Goal: Task Accomplishment & Management: Use online tool/utility

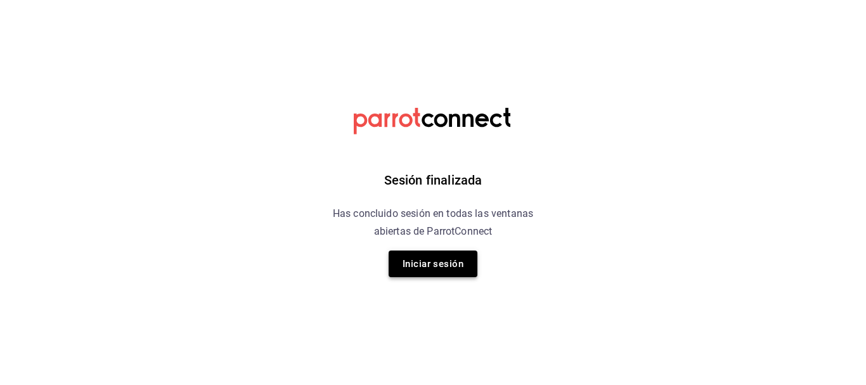
click at [442, 259] on button "Iniciar sesión" at bounding box center [433, 263] width 89 height 27
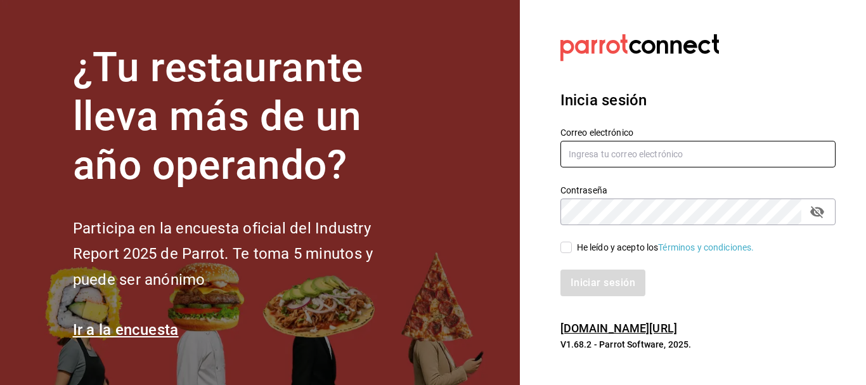
click at [605, 160] on input "text" at bounding box center [698, 154] width 275 height 27
type input "[EMAIL_ADDRESS][DOMAIN_NAME]"
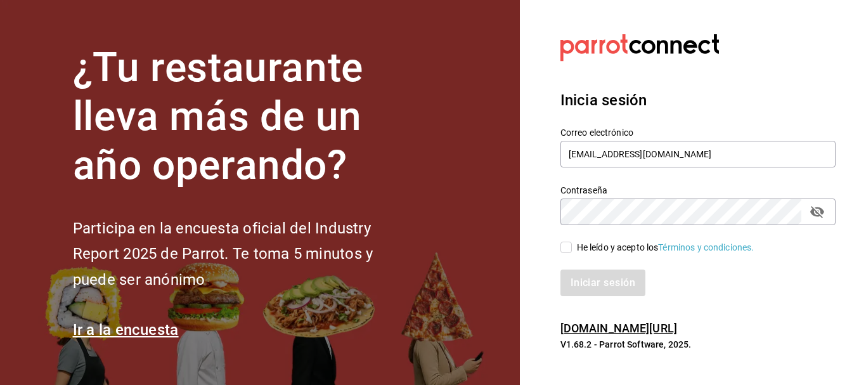
click at [564, 247] on input "He leído y acepto los Términos y condiciones." at bounding box center [566, 247] width 11 height 11
checkbox input "true"
click at [596, 284] on button "Iniciar sesión" at bounding box center [604, 283] width 86 height 27
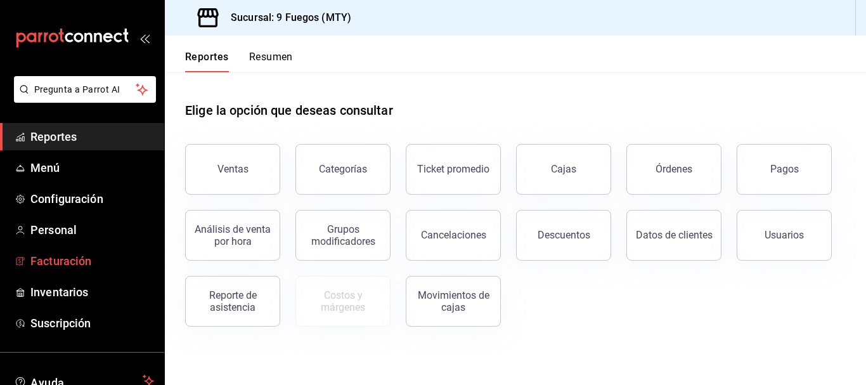
click at [65, 259] on span "Facturación" at bounding box center [92, 260] width 124 height 17
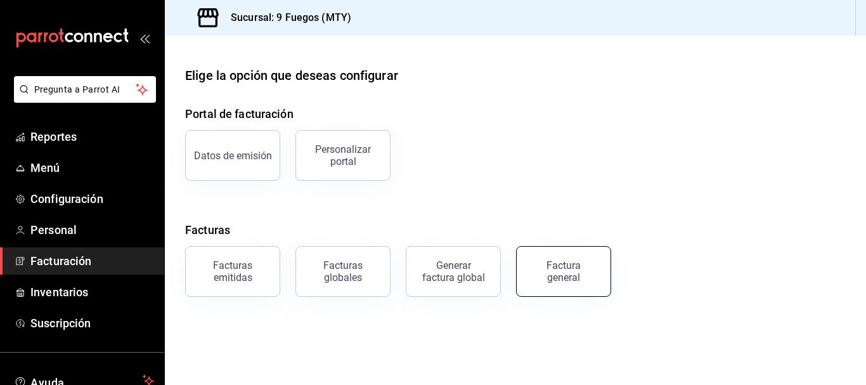
click at [573, 271] on div "Factura general" at bounding box center [563, 271] width 63 height 24
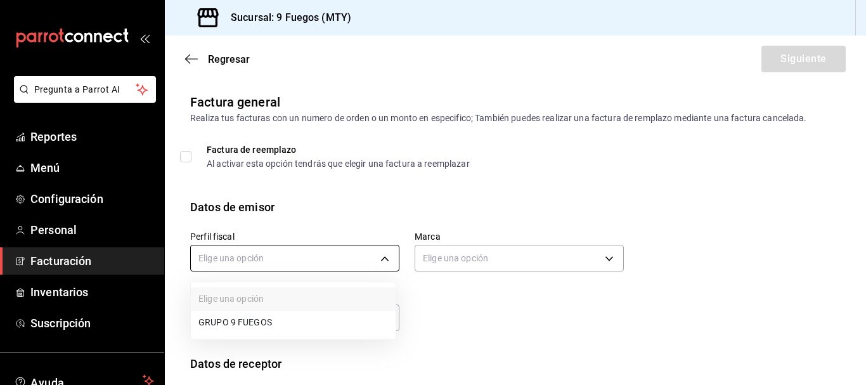
click at [379, 252] on body "Pregunta a Parrot AI Reportes Menú Configuración Personal Facturación Inventari…" at bounding box center [433, 192] width 866 height 385
click at [313, 260] on div at bounding box center [433, 192] width 866 height 385
click at [388, 257] on body "Pregunta a Parrot AI Reportes Menú Configuración Personal Facturación Inventari…" at bounding box center [433, 192] width 866 height 385
click at [273, 325] on li "GRUPO 9 FUEGOS" at bounding box center [293, 322] width 205 height 23
type input "fc3fa4f2-3545-4962-8f85-52aaac1b88e1"
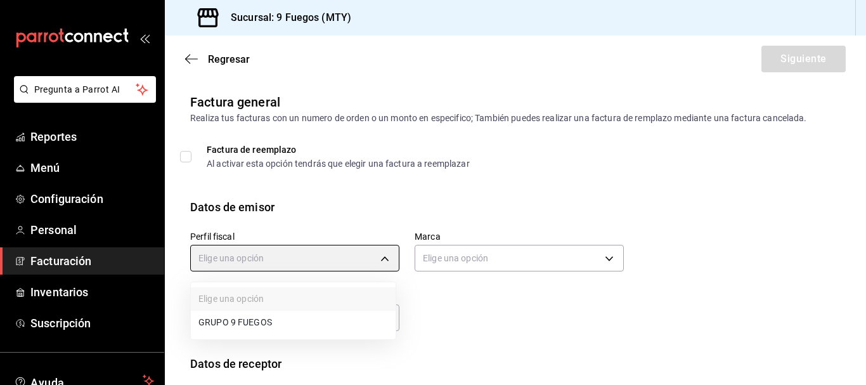
type input "4a3df261-e1b8-48be-829d-093db8c32d8f"
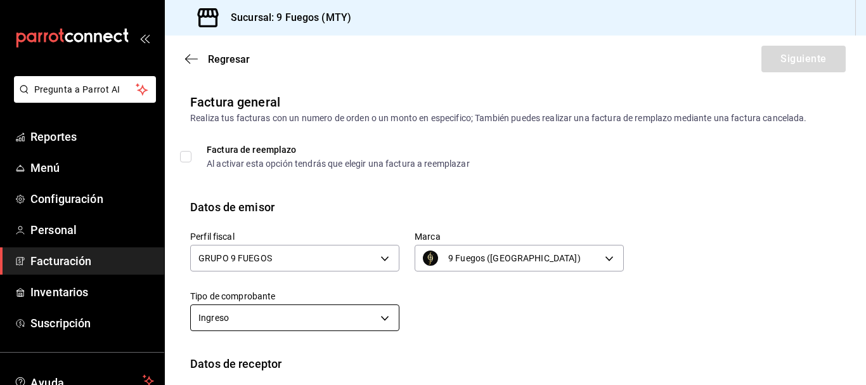
click at [373, 320] on body "Pregunta a Parrot AI Reportes Menú Configuración Personal Facturación Inventari…" at bounding box center [433, 192] width 866 height 385
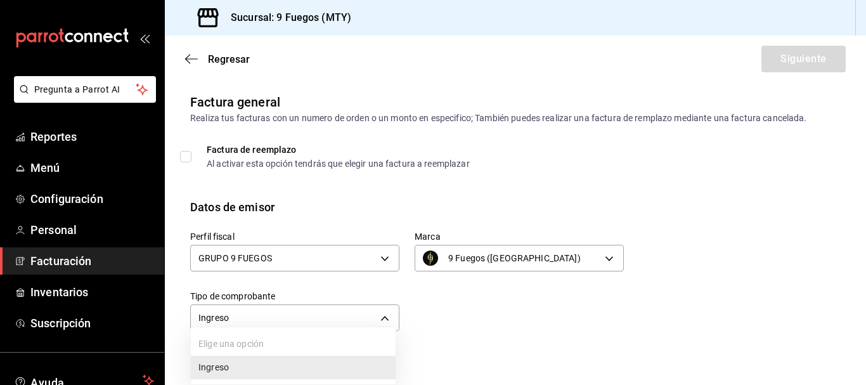
click at [309, 332] on ul "Elige una opción Ingreso" at bounding box center [293, 355] width 205 height 57
click at [309, 318] on div at bounding box center [433, 192] width 866 height 385
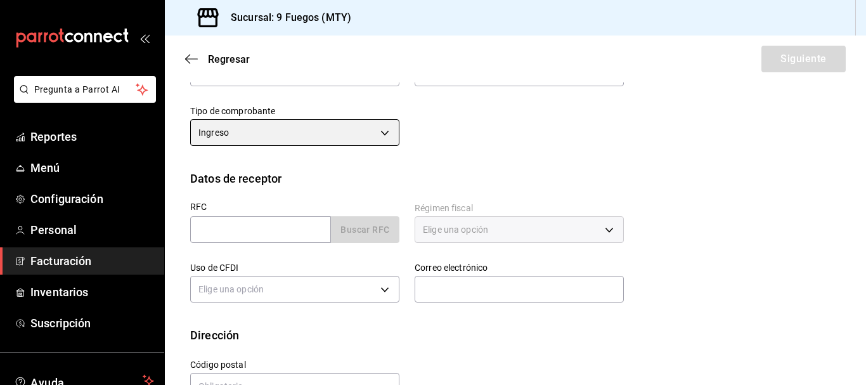
scroll to position [190, 0]
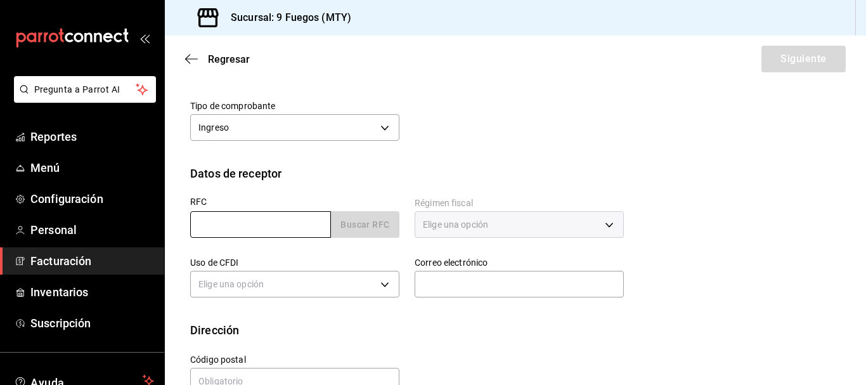
click at [277, 224] on input "text" at bounding box center [260, 224] width 141 height 27
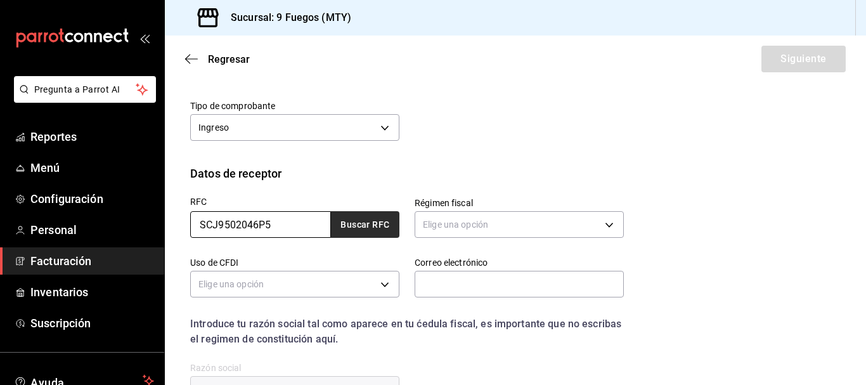
type input "SCJ9502046P5"
click at [354, 229] on button "Buscar RFC" at bounding box center [365, 224] width 68 height 27
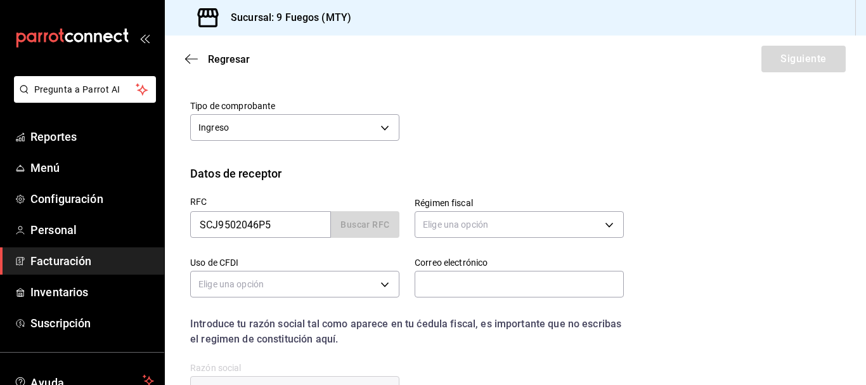
type input "603"
type input "G03"
type input "patty.luna.hdz@gmail.com"
type input "06060"
type input "SUPREMA CORTE DE JUSTICIA DE LA NACION"
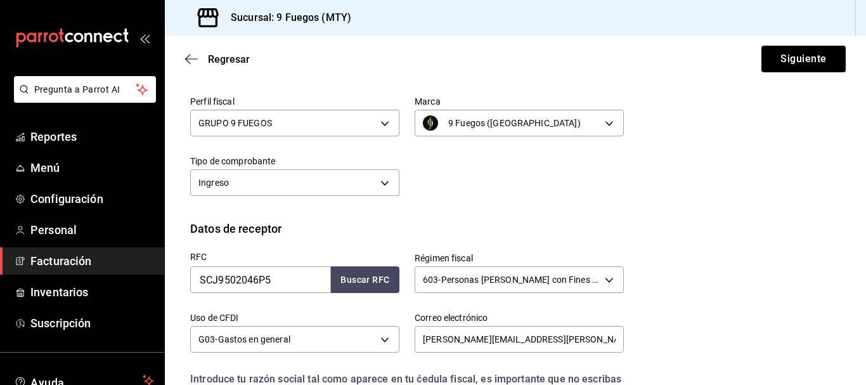
scroll to position [325, 0]
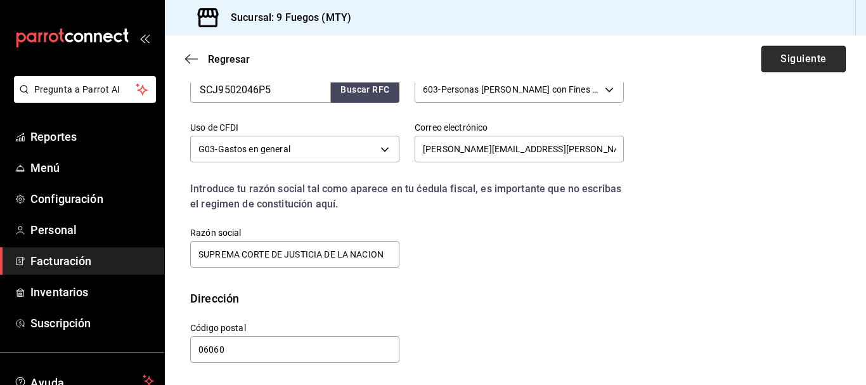
click at [790, 57] on button "Siguiente" at bounding box center [804, 59] width 84 height 27
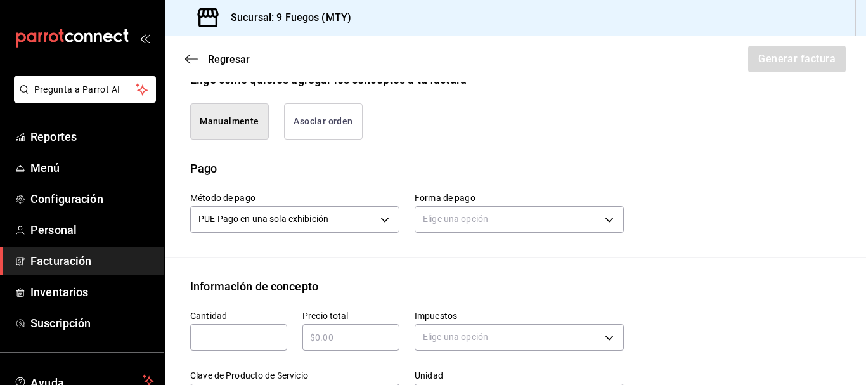
click at [263, 330] on input "text" at bounding box center [238, 337] width 97 height 15
type input "1"
drag, startPoint x: 339, startPoint y: 340, endPoint x: 350, endPoint y: 334, distance: 12.2
click at [341, 339] on input "text" at bounding box center [350, 337] width 97 height 15
type input "$50000"
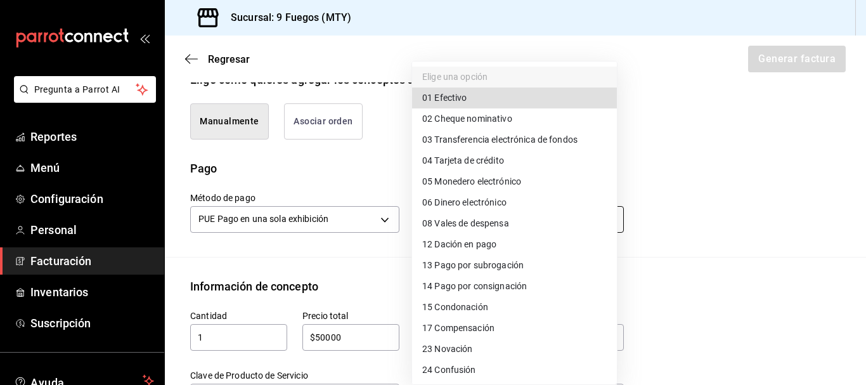
click at [605, 218] on body "Pregunta a Parrot AI Reportes Menú Configuración Personal Facturación Inventari…" at bounding box center [433, 192] width 866 height 385
click at [484, 156] on span "04 Tarjeta de crédito" at bounding box center [463, 160] width 82 height 13
type input "04"
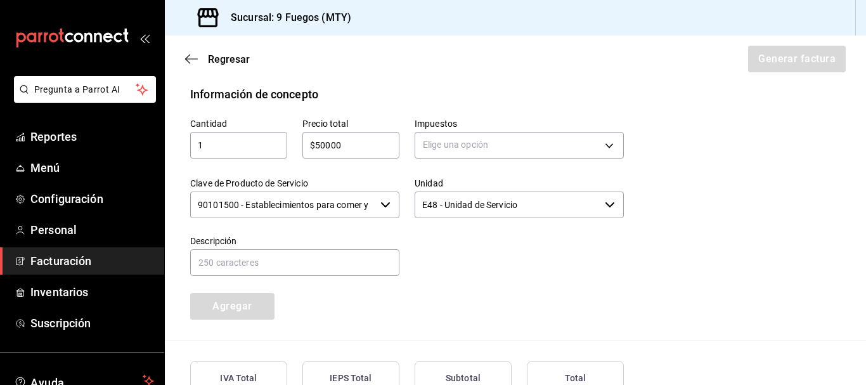
scroll to position [579, 0]
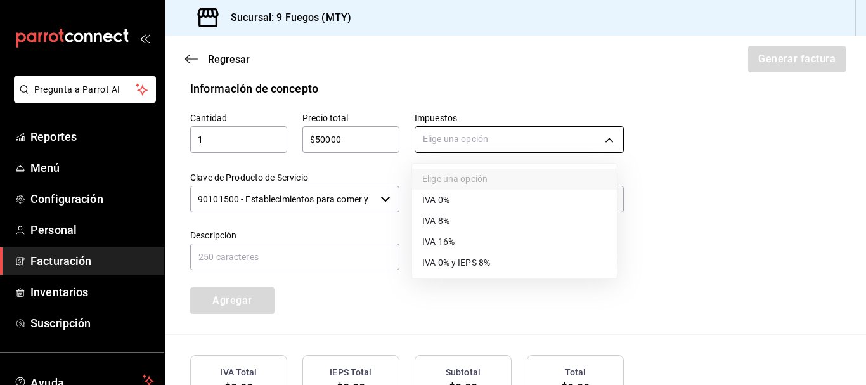
click at [604, 134] on body "Pregunta a Parrot AI Reportes Menú Configuración Personal Facturación Inventari…" at bounding box center [433, 192] width 866 height 385
click at [458, 239] on li "IVA 16%" at bounding box center [514, 241] width 205 height 21
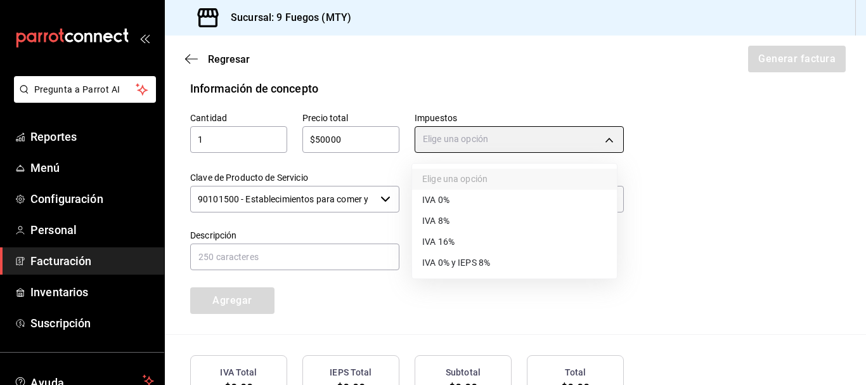
type input "IVA_16"
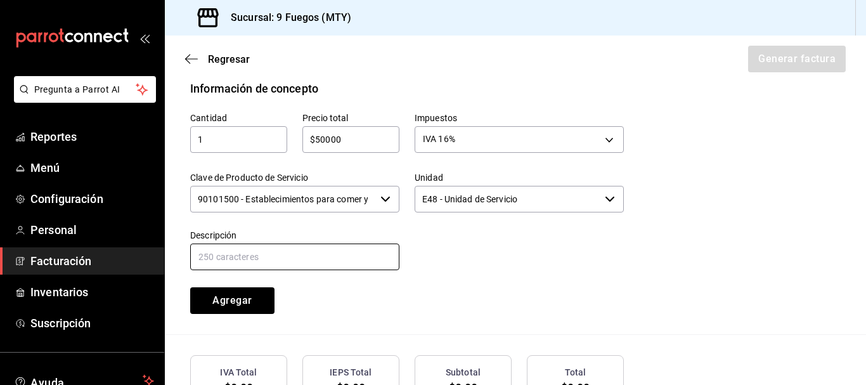
click at [241, 261] on input "text" at bounding box center [294, 257] width 209 height 27
type input "CONSUMO DE ALIMENTOS"
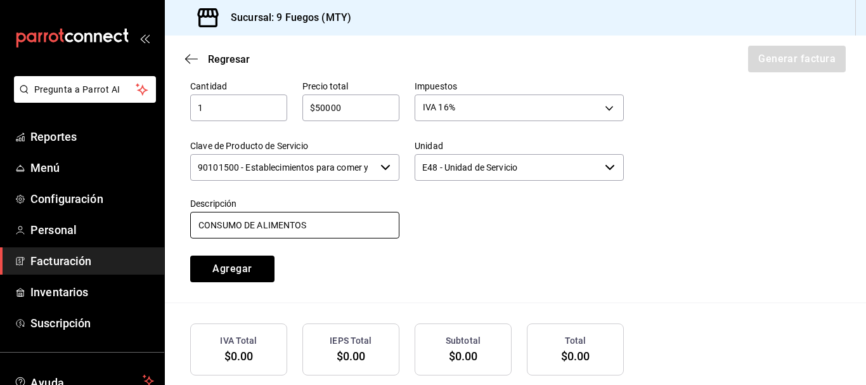
scroll to position [488, 0]
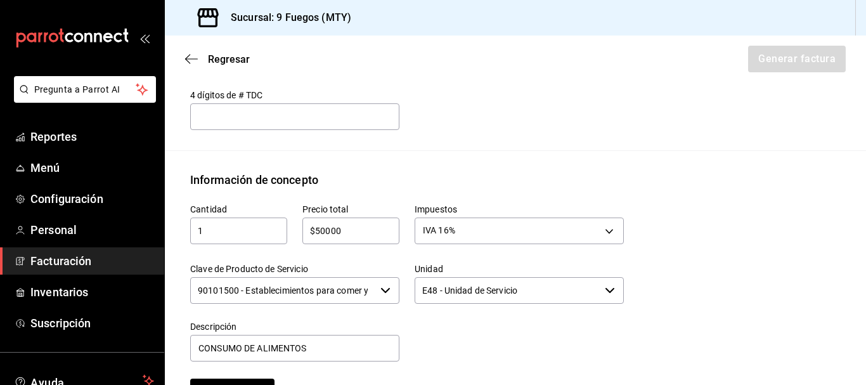
click at [351, 232] on input "$50000" at bounding box center [350, 230] width 97 height 15
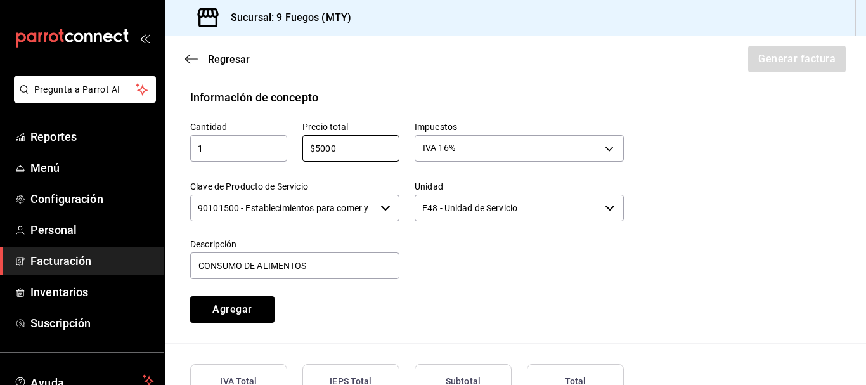
scroll to position [678, 0]
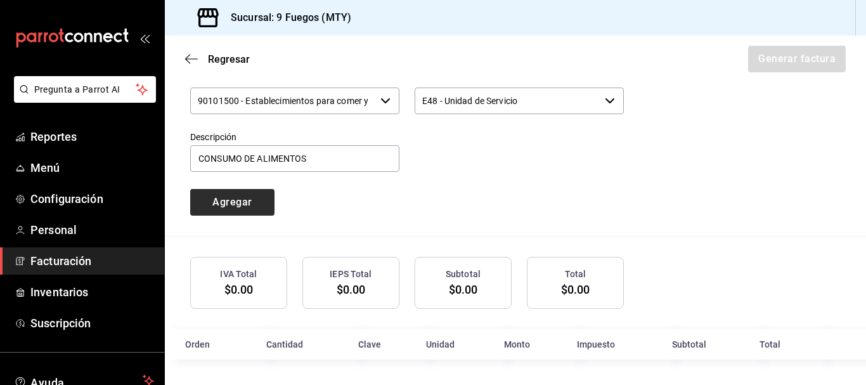
type input "$5000"
click at [248, 207] on button "Agregar" at bounding box center [232, 202] width 84 height 27
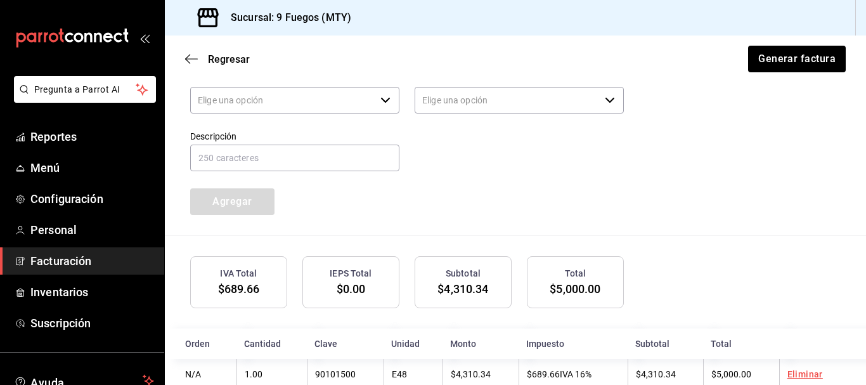
type input "90101500 - Establecimientos para comer y beber"
type input "E48 - Unidad de Servicio"
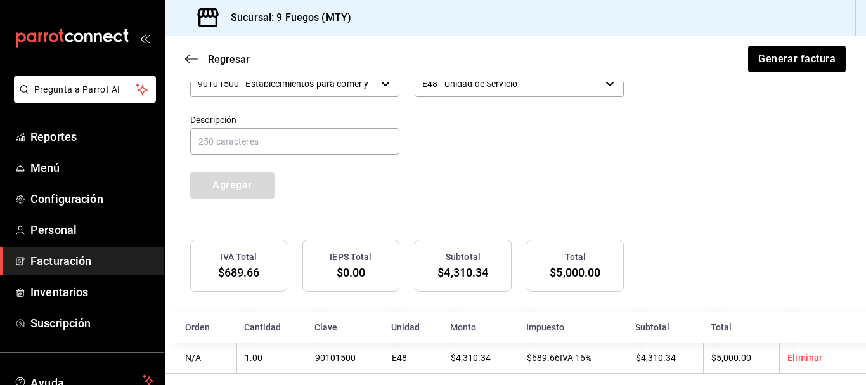
scroll to position [710, 0]
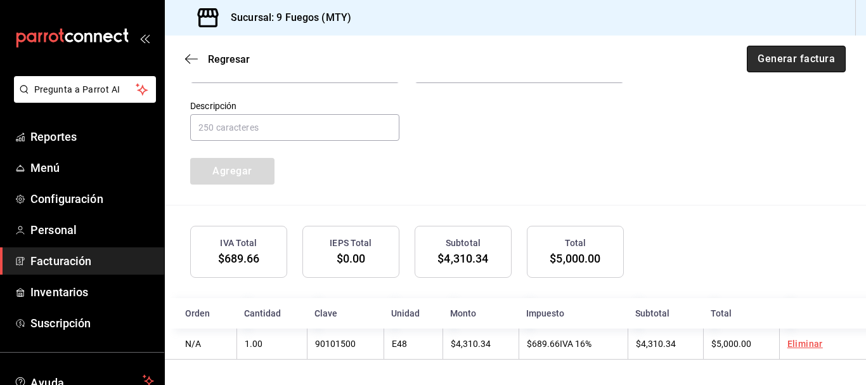
click at [758, 55] on button "Generar factura" at bounding box center [796, 59] width 99 height 27
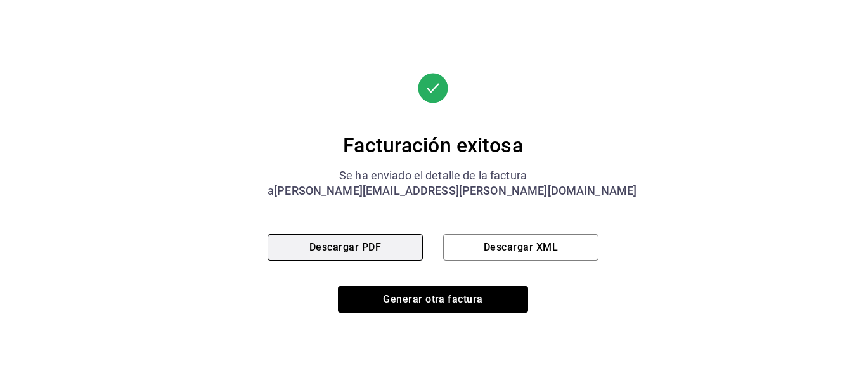
click at [371, 247] on button "Descargar PDF" at bounding box center [345, 247] width 155 height 27
